Goal: Information Seeking & Learning: Learn about a topic

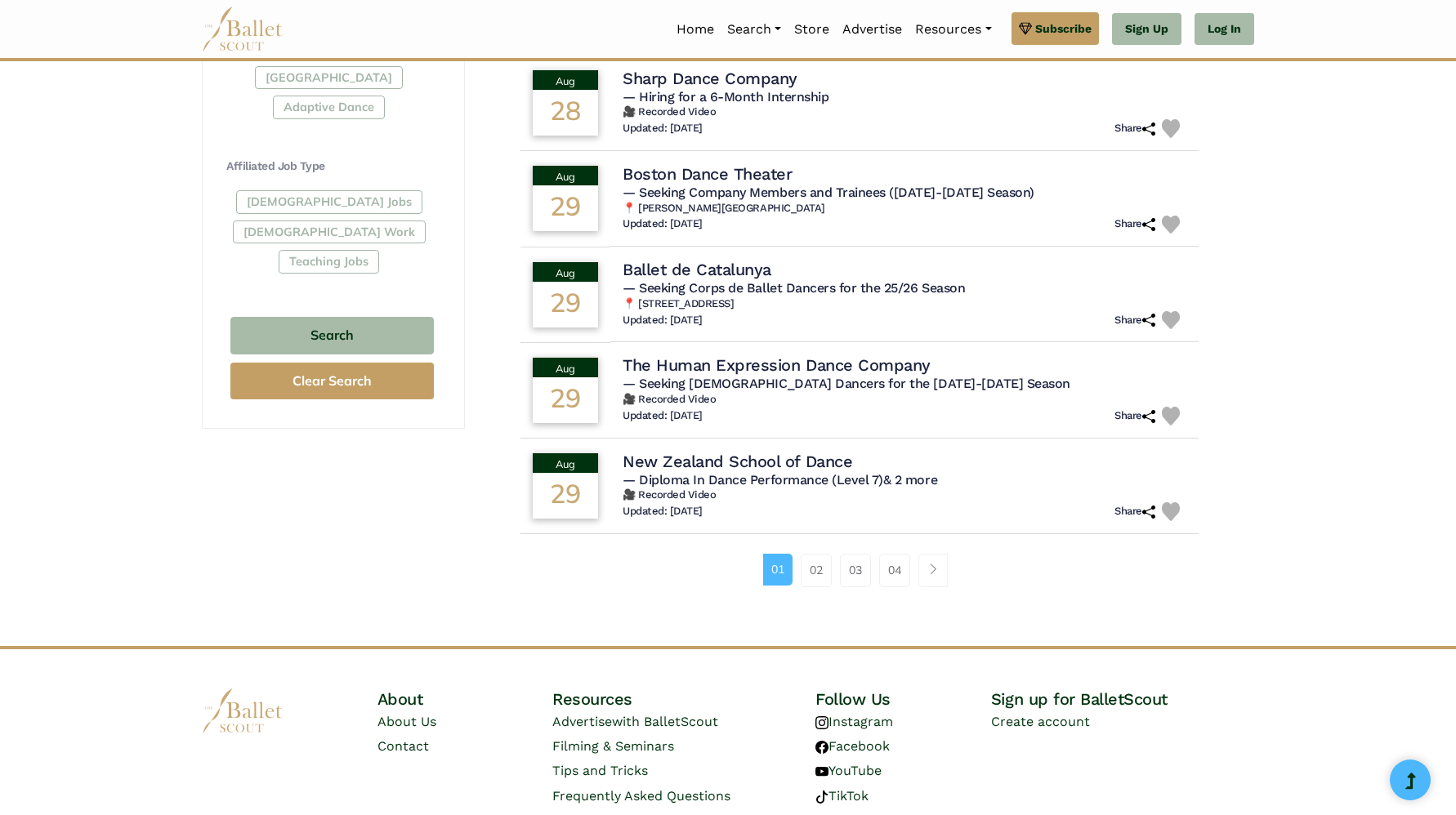
scroll to position [945, 0]
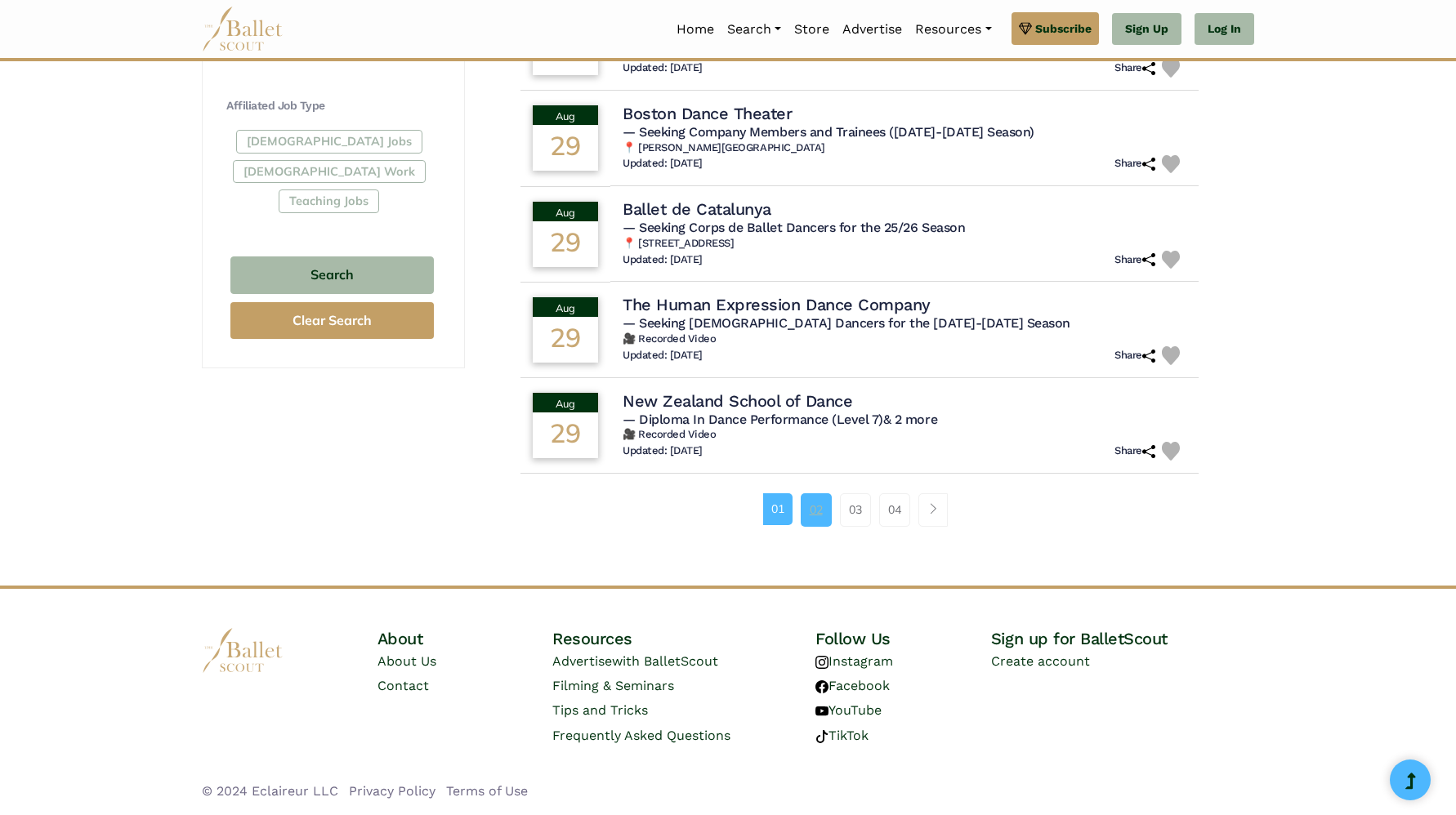
click at [806, 501] on link "02" at bounding box center [816, 509] width 31 height 32
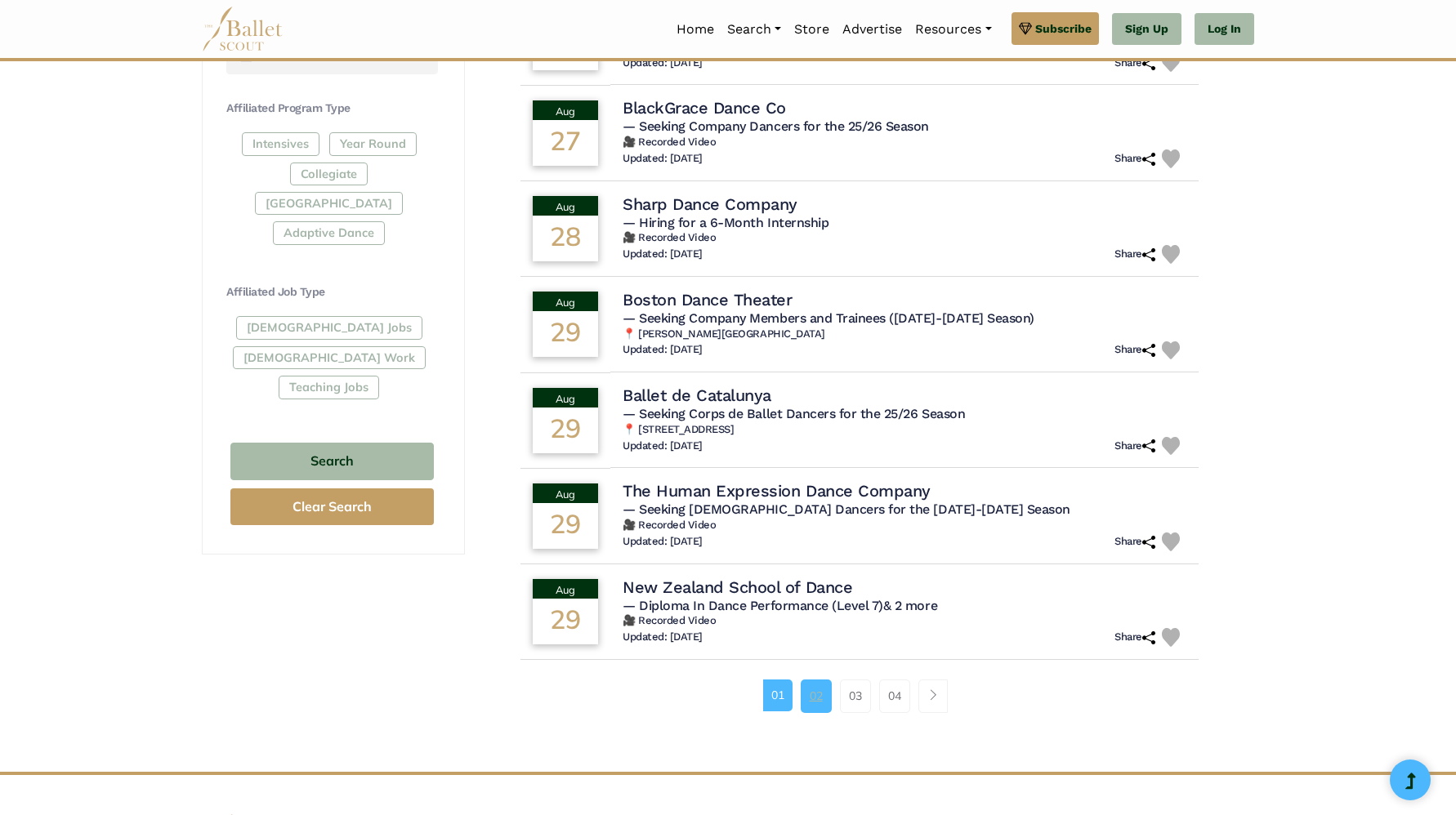
scroll to position [0, 0]
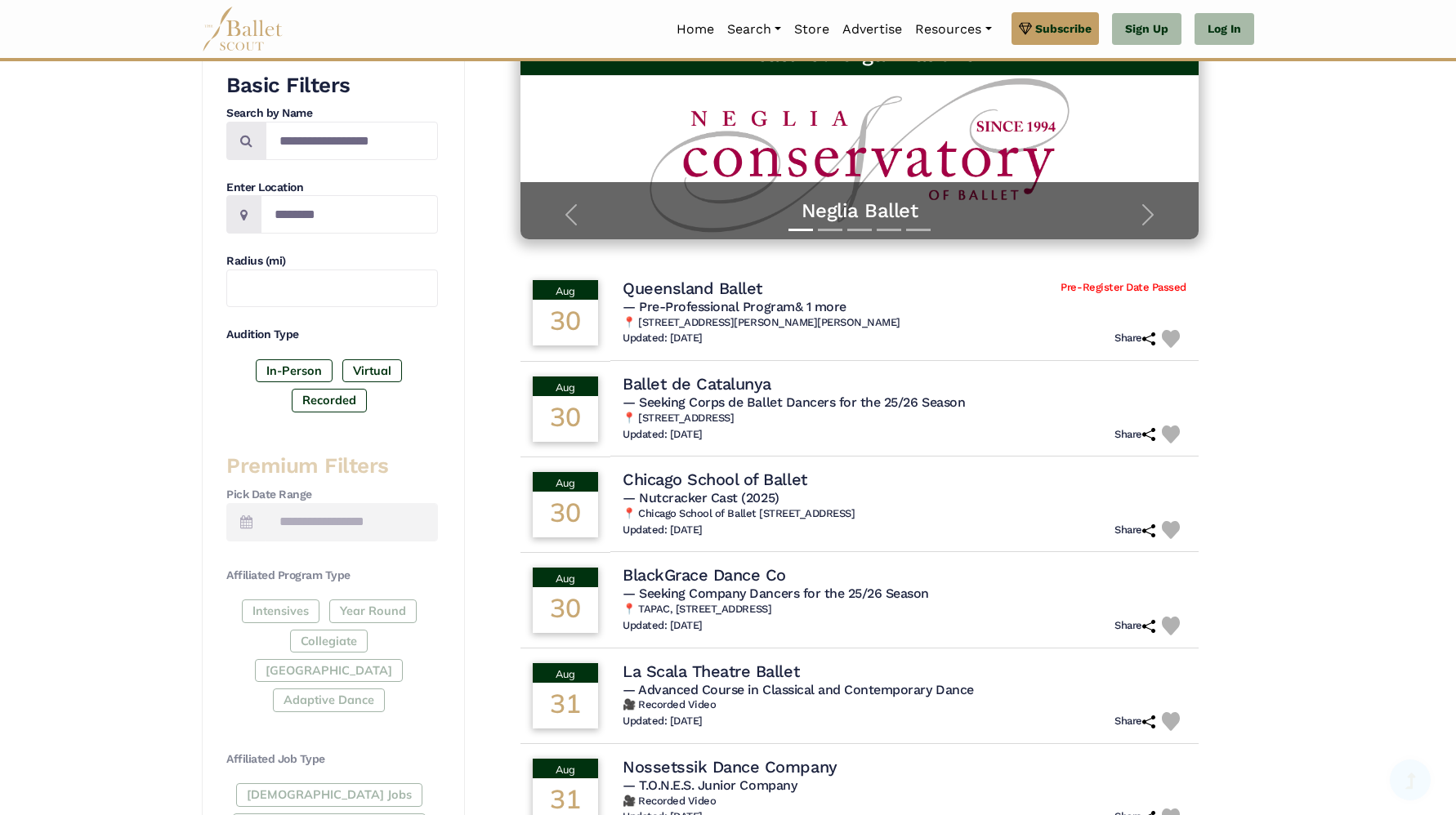
scroll to position [945, 0]
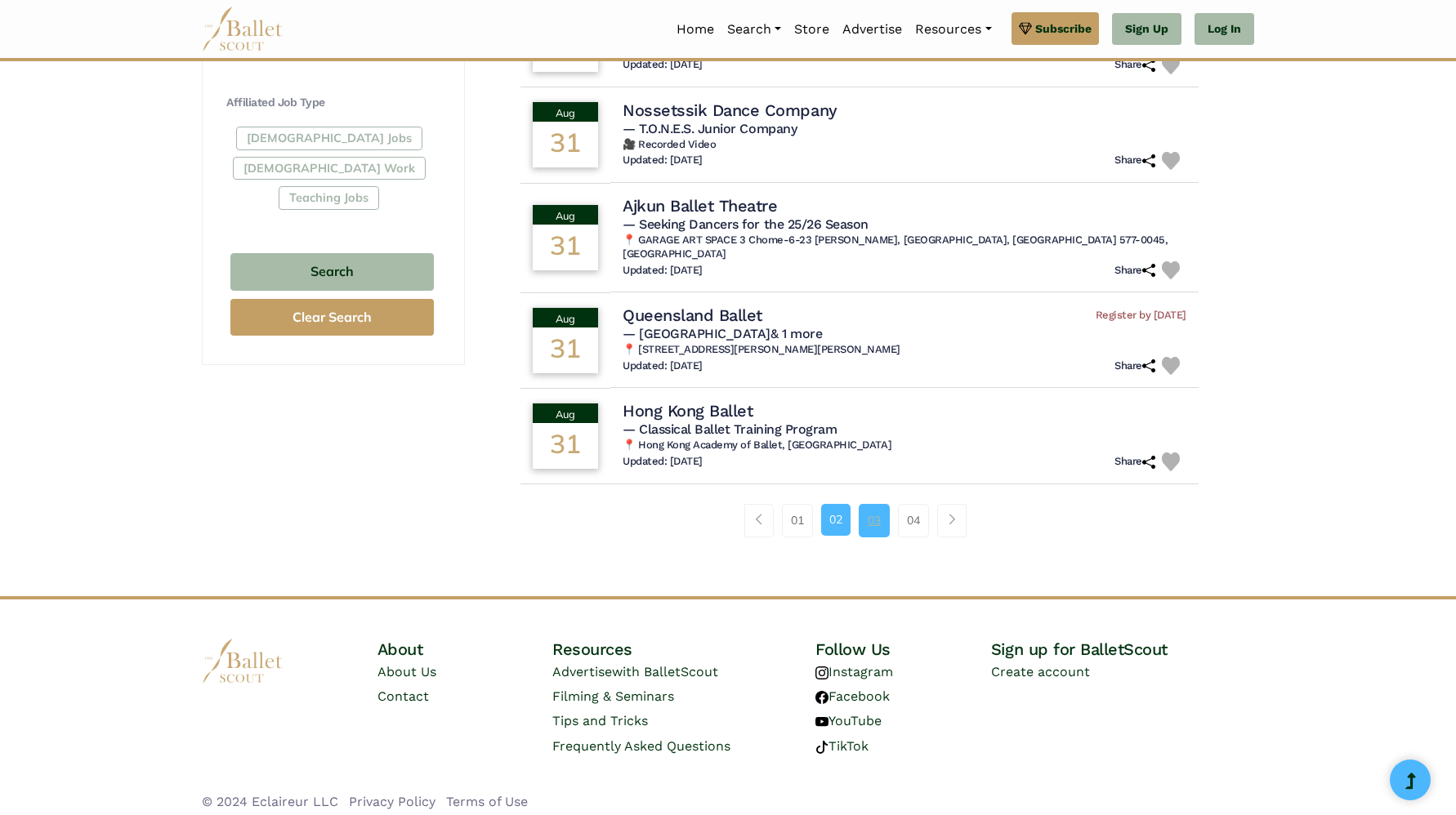
click at [869, 518] on link "03" at bounding box center [873, 520] width 31 height 32
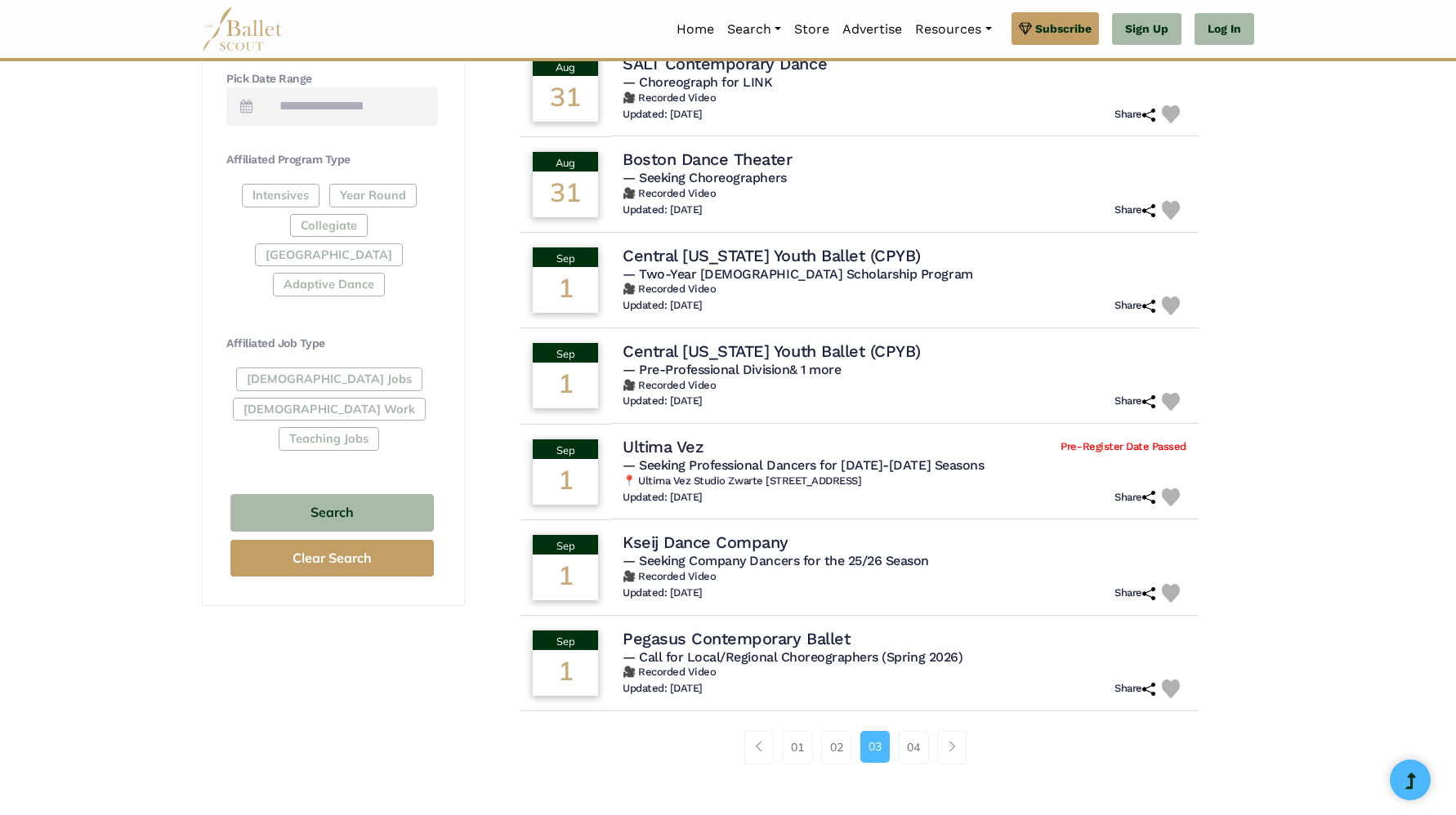
scroll to position [709, 0]
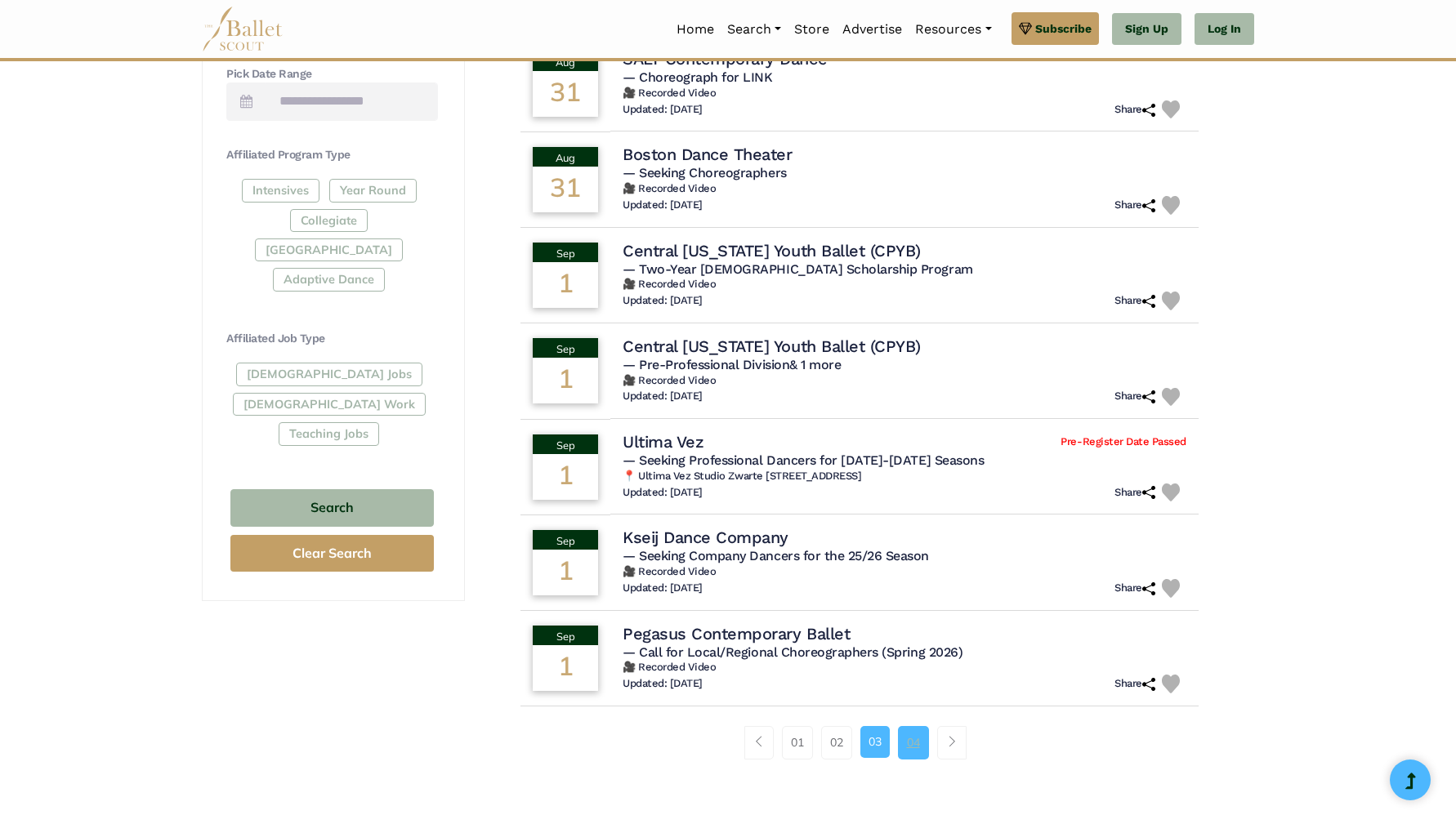
click at [915, 739] on link "04" at bounding box center [913, 742] width 31 height 32
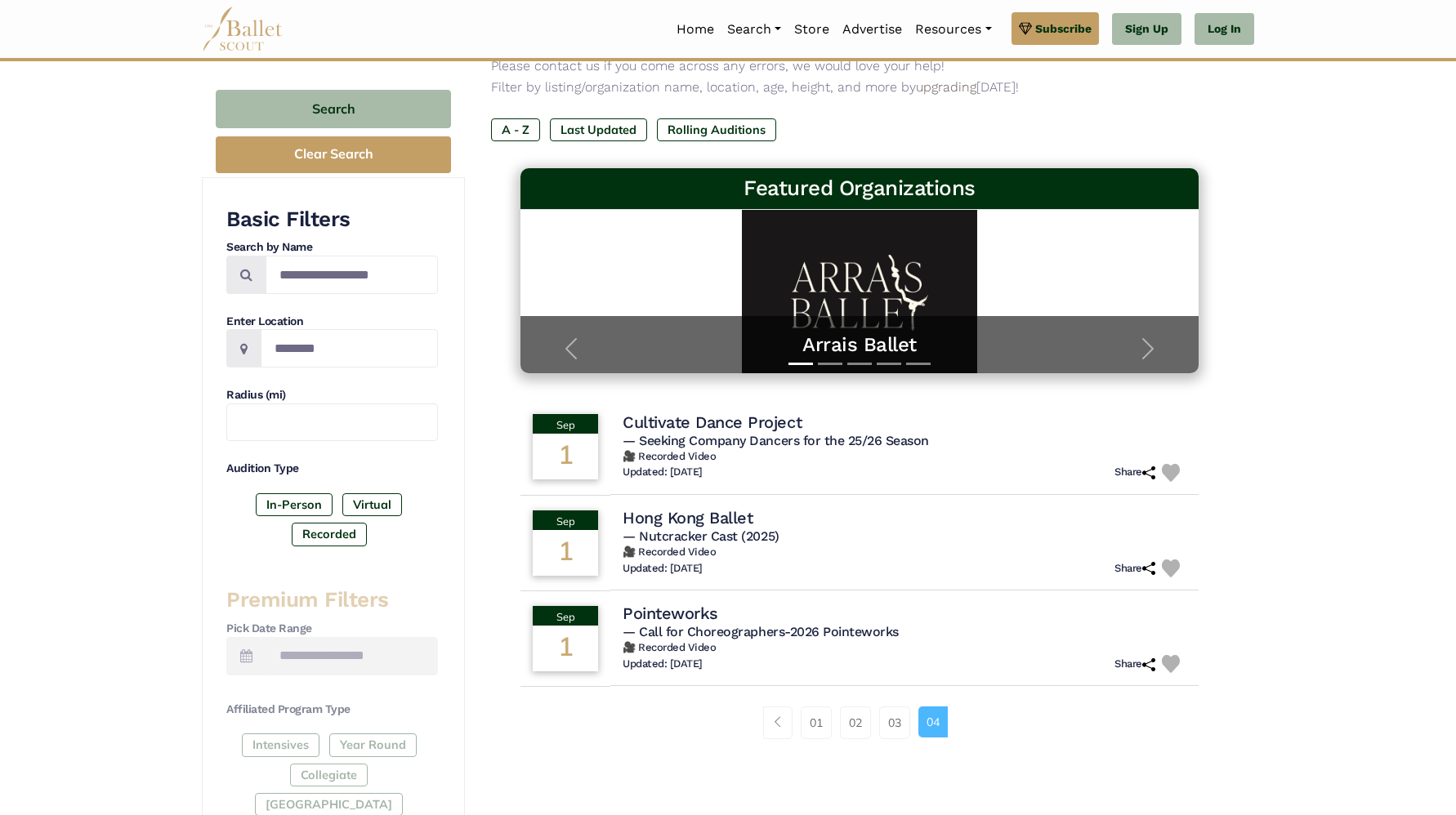
scroll to position [186, 0]
